Goal: Information Seeking & Learning: Learn about a topic

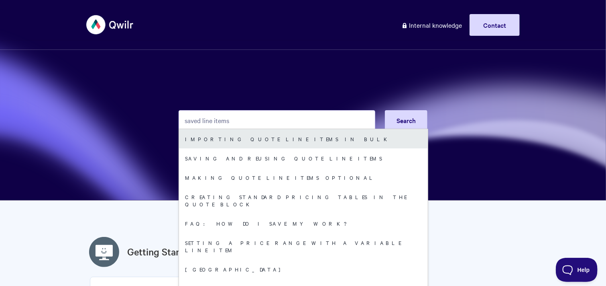
type input "saved line items"
click at [240, 139] on link "Importing quote line items in bulk" at bounding box center [303, 138] width 249 height 19
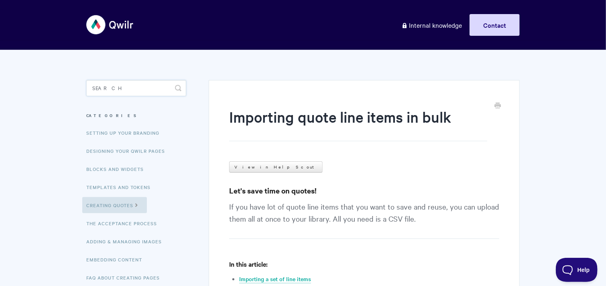
click at [107, 87] on input "Search" at bounding box center [136, 88] width 100 height 16
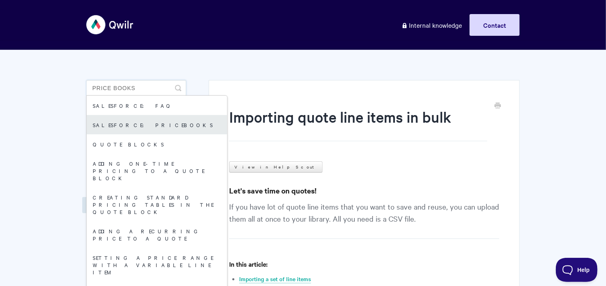
type input "price books"
click at [117, 123] on link "Salesforce: Pricebooks" at bounding box center [157, 124] width 141 height 19
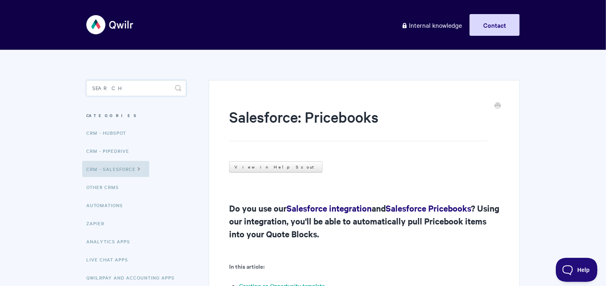
click at [145, 89] on input "Search" at bounding box center [136, 88] width 100 height 16
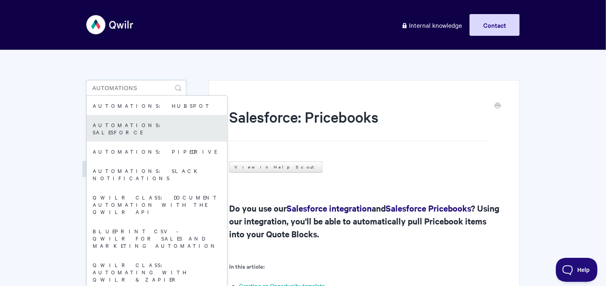
type input "automations"
click at [161, 129] on link "Automations: Salesforce" at bounding box center [157, 128] width 141 height 27
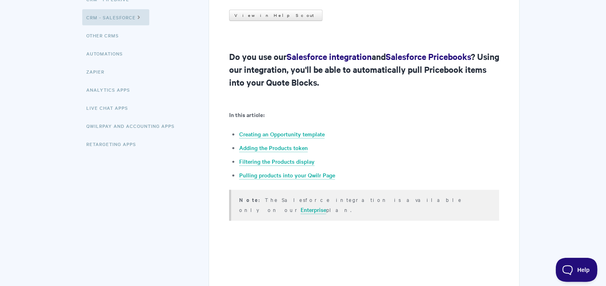
scroll to position [233, 0]
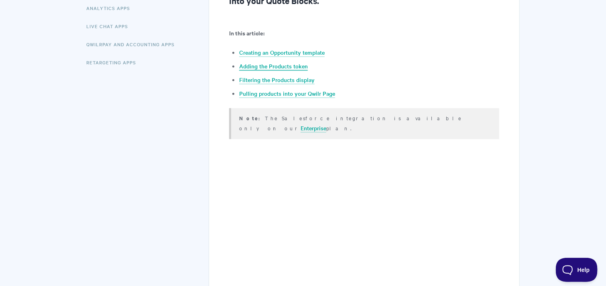
click at [276, 68] on link "Adding the Products token" at bounding box center [273, 66] width 69 height 9
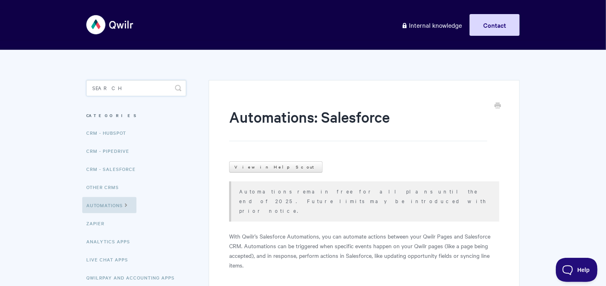
click at [148, 88] on input "Search" at bounding box center [136, 88] width 100 height 16
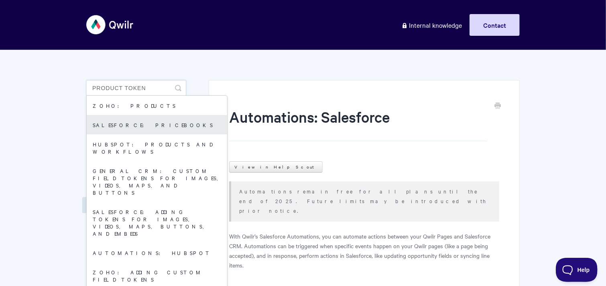
type input "product token"
click at [167, 127] on link "Salesforce: Pricebooks" at bounding box center [157, 124] width 141 height 19
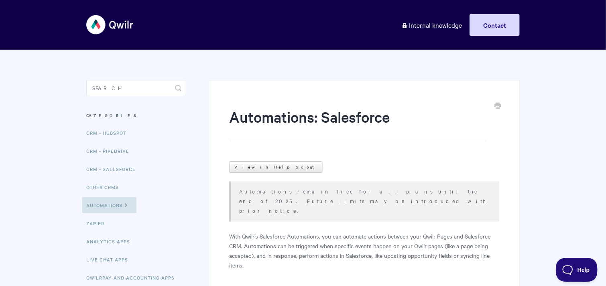
scroll to position [24, 0]
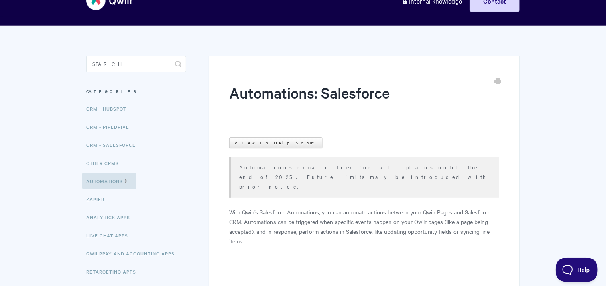
drag, startPoint x: 369, startPoint y: 163, endPoint x: 379, endPoint y: 179, distance: 19.4
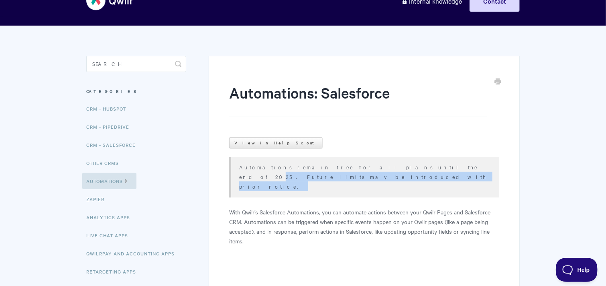
drag, startPoint x: 359, startPoint y: 163, endPoint x: 373, endPoint y: 186, distance: 27.2
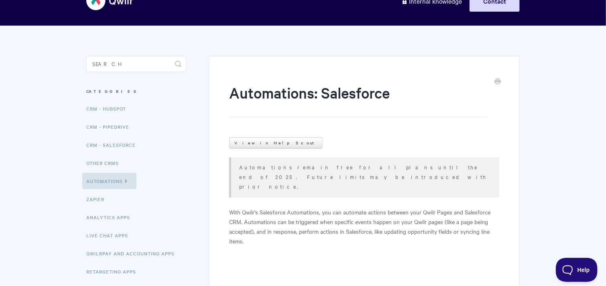
click at [382, 207] on p "With Qwilr’s Salesforce Automations, you can automate actions between your Qwil…" at bounding box center [364, 226] width 270 height 39
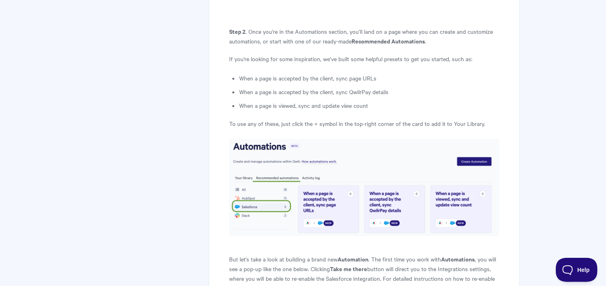
scroll to position [927, 0]
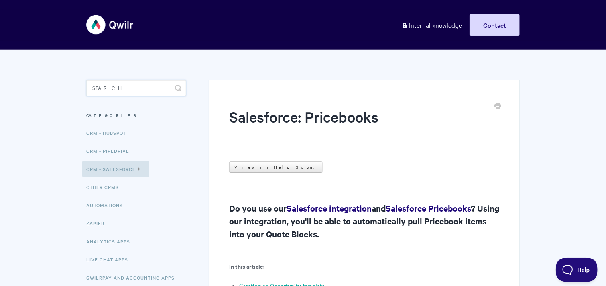
click at [142, 85] on input "Search" at bounding box center [136, 88] width 100 height 16
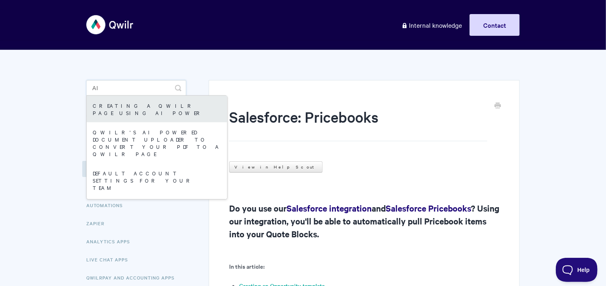
type input "AI"
click at [143, 104] on link "Creating a Qwilr Page using AI Power" at bounding box center [157, 109] width 141 height 27
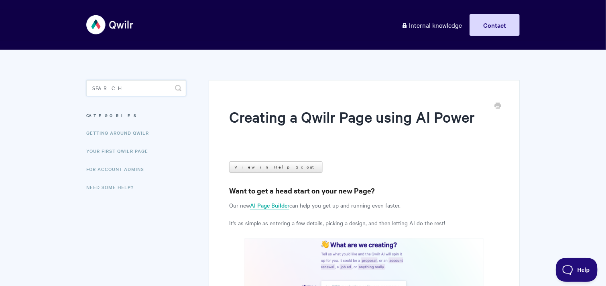
click at [126, 90] on input "Search" at bounding box center [136, 88] width 100 height 16
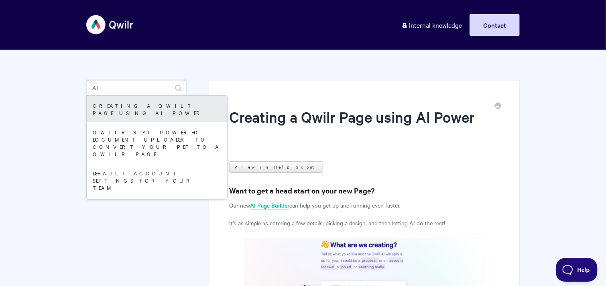
type input "AI"
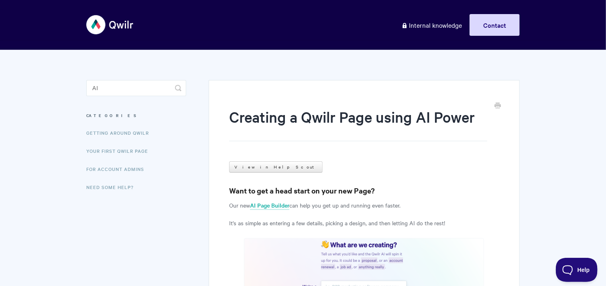
drag, startPoint x: 149, startPoint y: 108, endPoint x: 157, endPoint y: 143, distance: 36.2
click at [139, 84] on input "AI" at bounding box center [136, 88] width 100 height 16
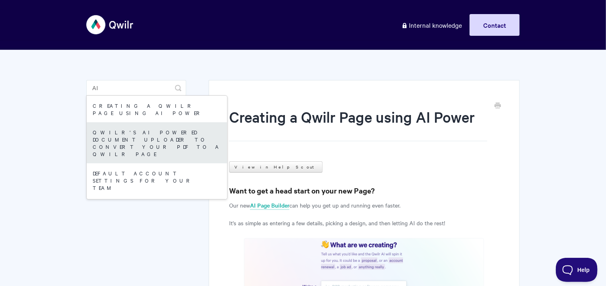
click at [140, 126] on link "Qwilr's AI Powered Document Uploader to Convert your PDF to a Qwilr Page" at bounding box center [157, 142] width 141 height 41
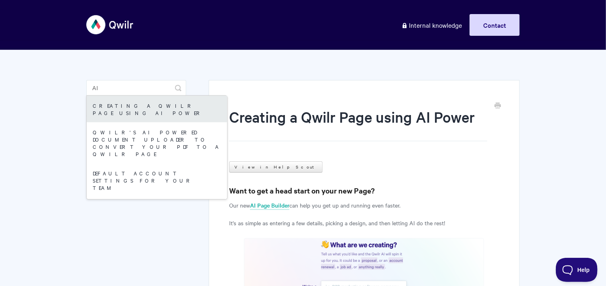
click at [136, 110] on link "Creating a Qwilr Page using AI Power" at bounding box center [157, 109] width 141 height 27
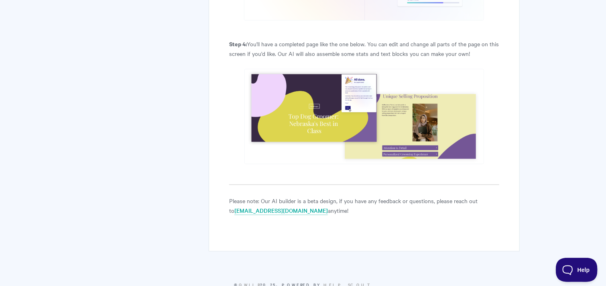
scroll to position [1418, 0]
